Goal: Task Accomplishment & Management: Use online tool/utility

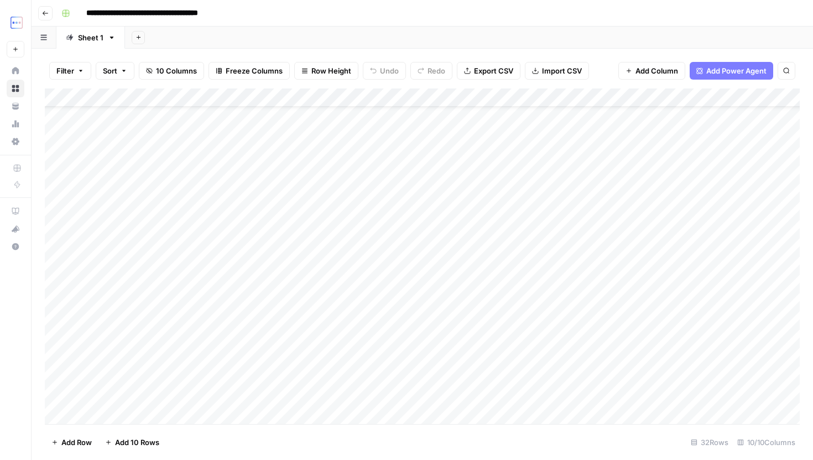
scroll to position [303, 0]
click at [219, 343] on div "Add Column" at bounding box center [422, 257] width 755 height 336
click at [477, 340] on div "Add Column" at bounding box center [422, 257] width 755 height 336
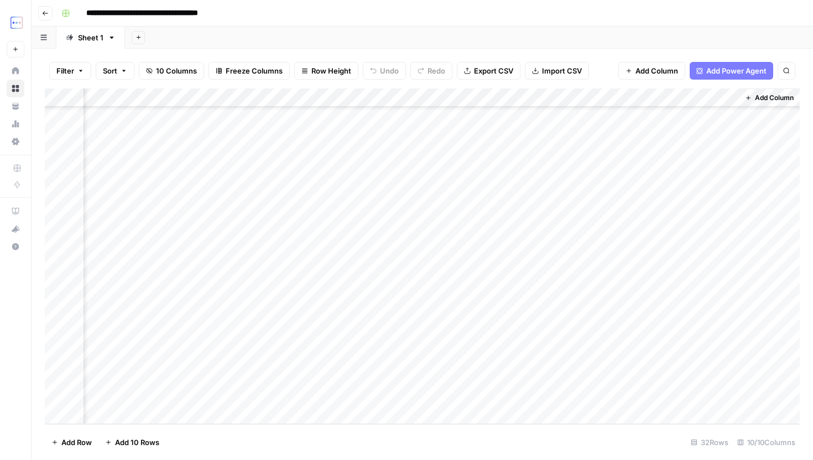
click at [477, 340] on div "Add Column" at bounding box center [422, 257] width 755 height 336
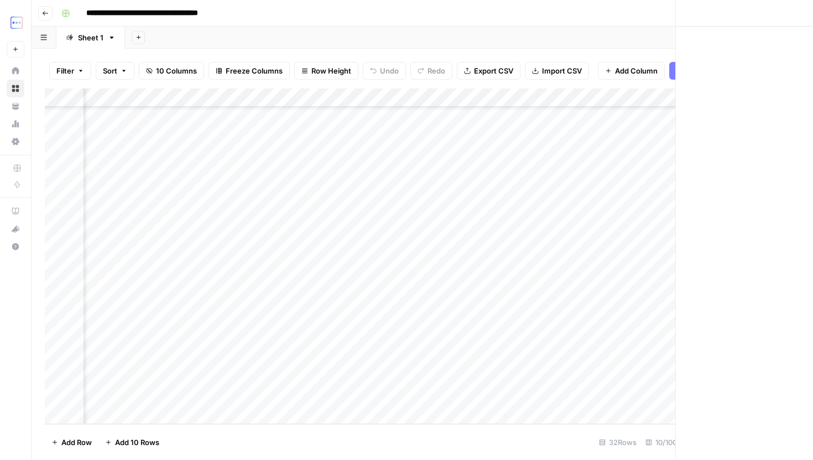
scroll to position [303, 412]
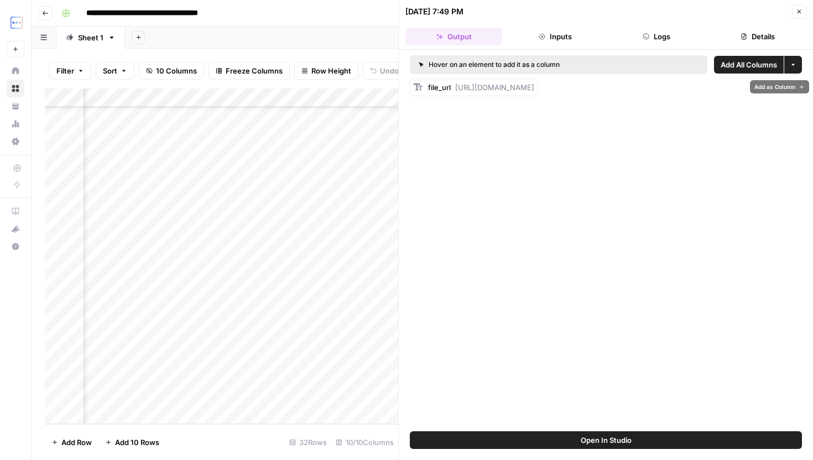
drag, startPoint x: 452, startPoint y: 82, endPoint x: 695, endPoint y: 83, distance: 243.5
click at [534, 83] on div "file_url [URL][DOMAIN_NAME]" at bounding box center [481, 87] width 106 height 11
click at [534, 90] on span "[URL][DOMAIN_NAME]" at bounding box center [494, 87] width 79 height 9
drag, startPoint x: 699, startPoint y: 146, endPoint x: 800, endPoint y: 3, distance: 174.2
click at [701, 142] on div "Hover on an element to add it as a column Add All Columns More options file_url…" at bounding box center [606, 241] width 414 height 382
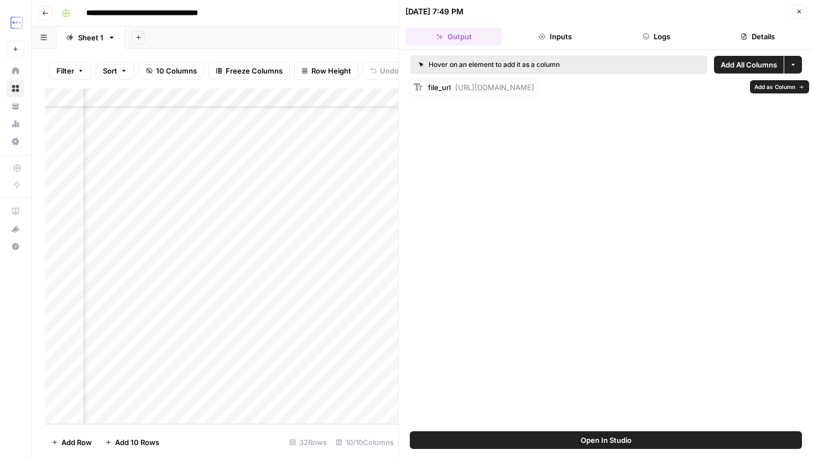
click at [765, 87] on span "Add as Column" at bounding box center [775, 86] width 41 height 9
click at [798, 8] on icon "button" at bounding box center [799, 11] width 7 height 7
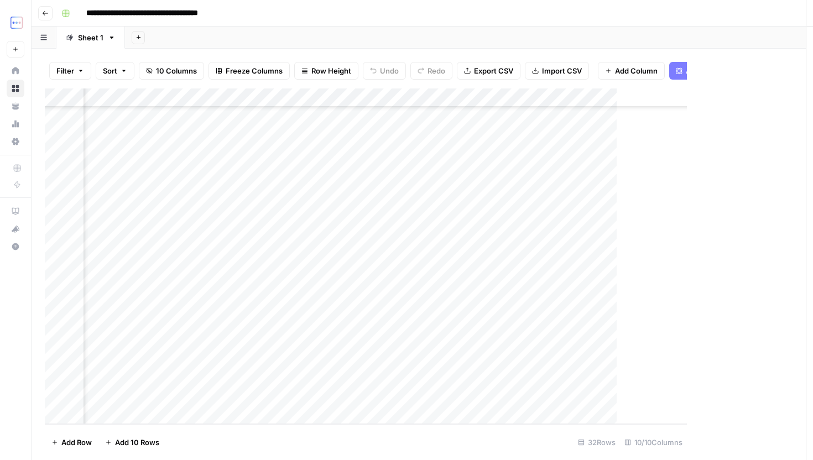
scroll to position [303, 407]
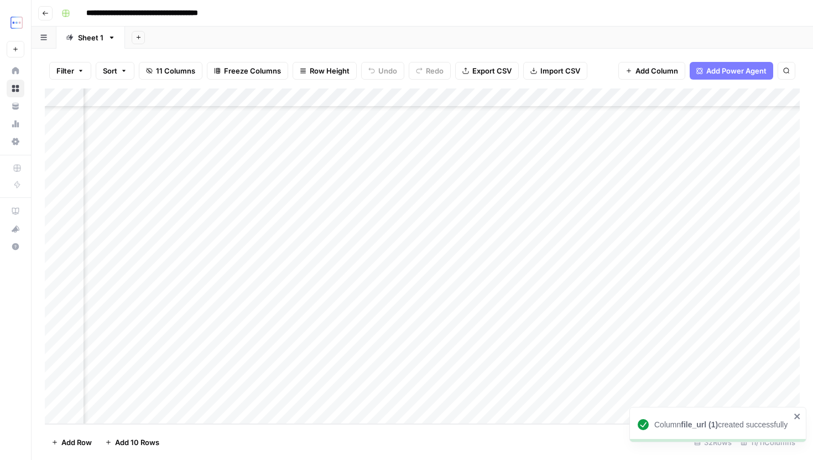
click at [592, 348] on div "Add Column" at bounding box center [422, 257] width 755 height 336
click at [512, 342] on div "Add Column" at bounding box center [422, 257] width 755 height 336
click at [587, 336] on div "Add Column" at bounding box center [422, 257] width 755 height 336
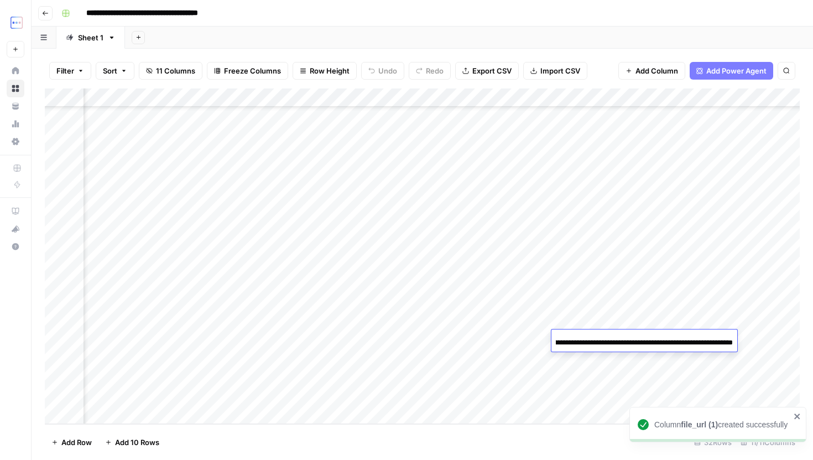
scroll to position [0, 0]
click at [584, 396] on div "Add Column" at bounding box center [422, 257] width 755 height 336
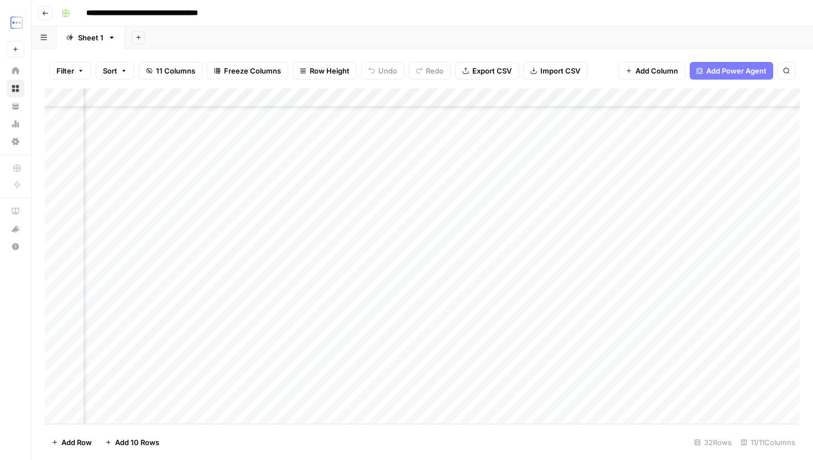
scroll to position [303, 0]
